Goal: Task Accomplishment & Management: Use online tool/utility

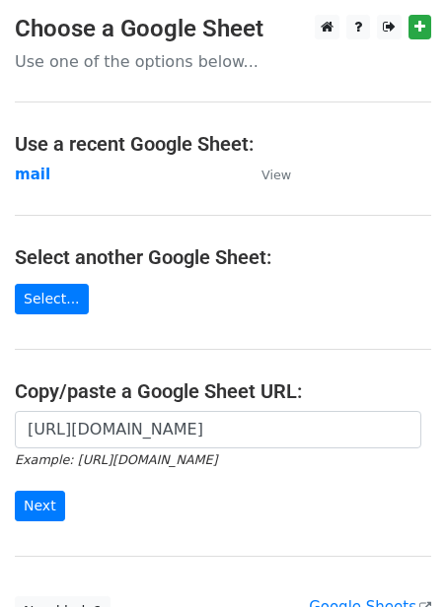
scroll to position [0, 443]
type input "[URL][DOMAIN_NAME]"
click at [40, 501] on input "Next" at bounding box center [40, 506] width 50 height 31
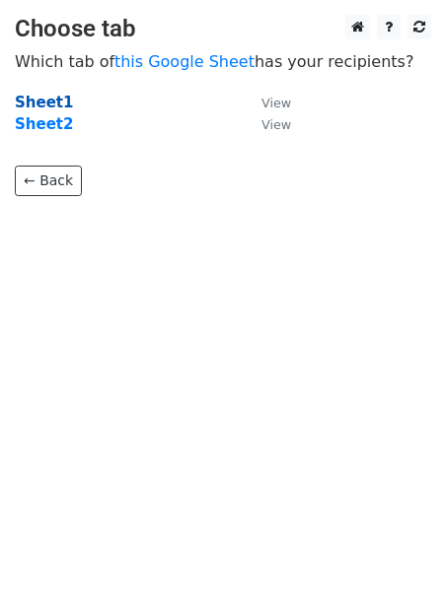
click at [54, 103] on strong "Sheet1" at bounding box center [44, 103] width 58 height 18
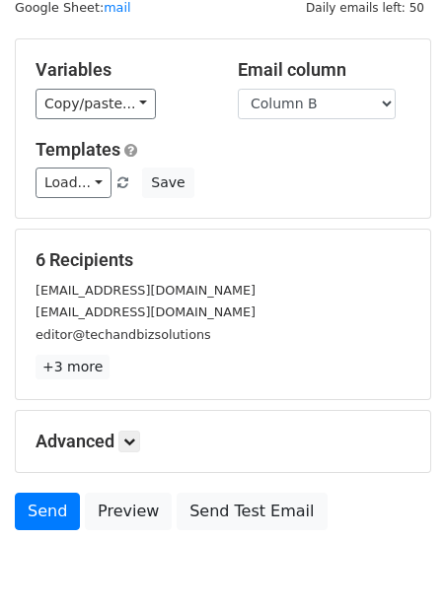
scroll to position [159, 0]
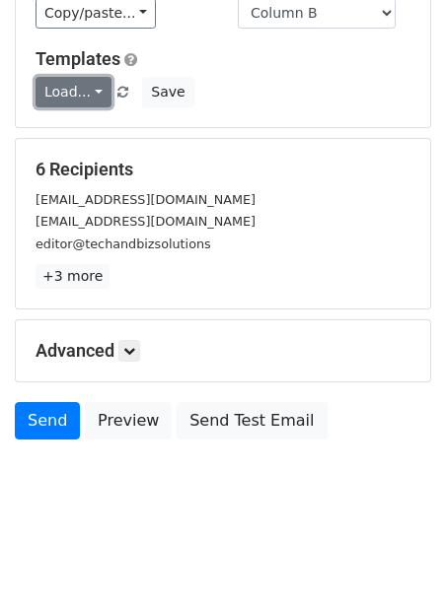
click at [66, 88] on link "Load..." at bounding box center [73, 92] width 76 height 31
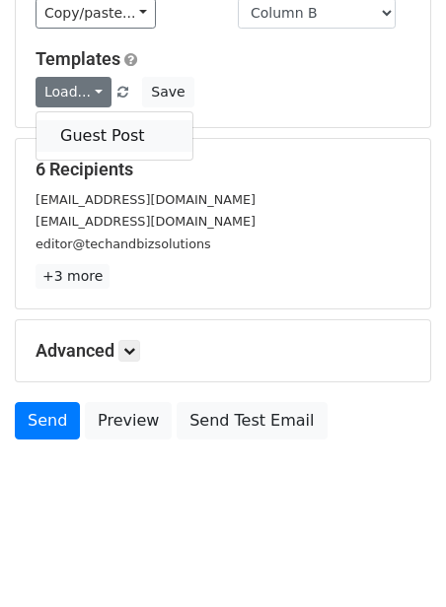
click at [85, 142] on link "Guest Post" at bounding box center [114, 136] width 156 height 32
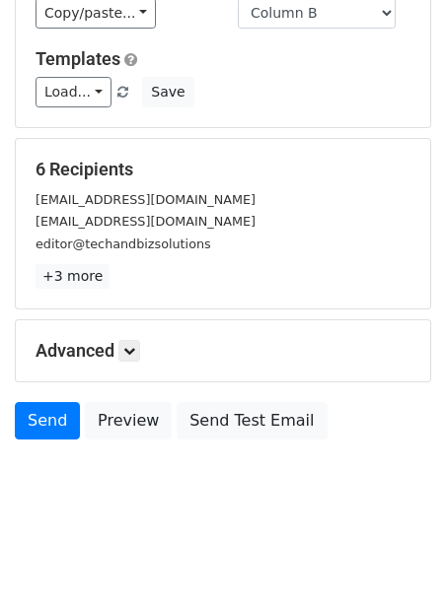
click at [39, 442] on div "Send Preview Send Test Email" at bounding box center [223, 425] width 446 height 47
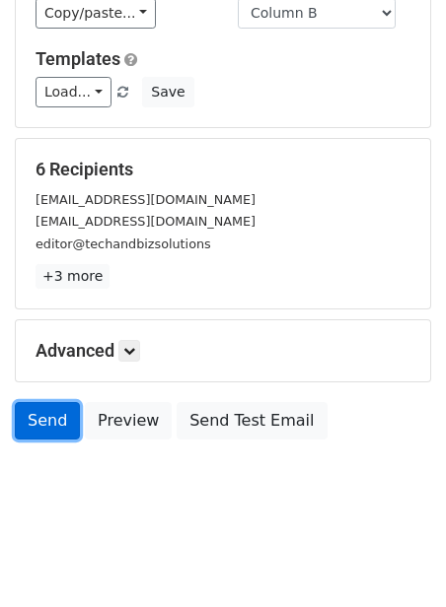
click at [50, 417] on link "Send" at bounding box center [47, 420] width 65 height 37
